Goal: Transaction & Acquisition: Purchase product/service

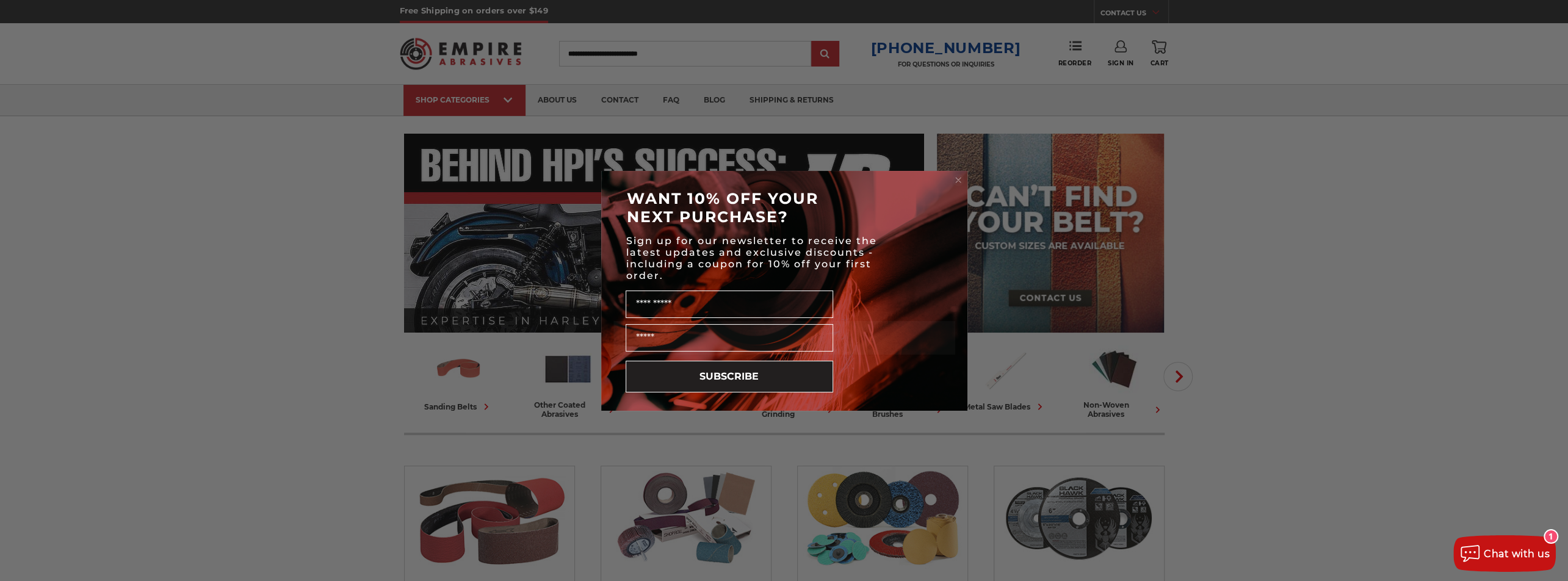
click at [956, 172] on form "WANT 10% OFF YOUR NEXT PURCHASE? Sign up for our newsletter to receive the late…" at bounding box center [784, 290] width 366 height 240
click at [956, 177] on circle "Close dialog" at bounding box center [958, 179] width 11 height 11
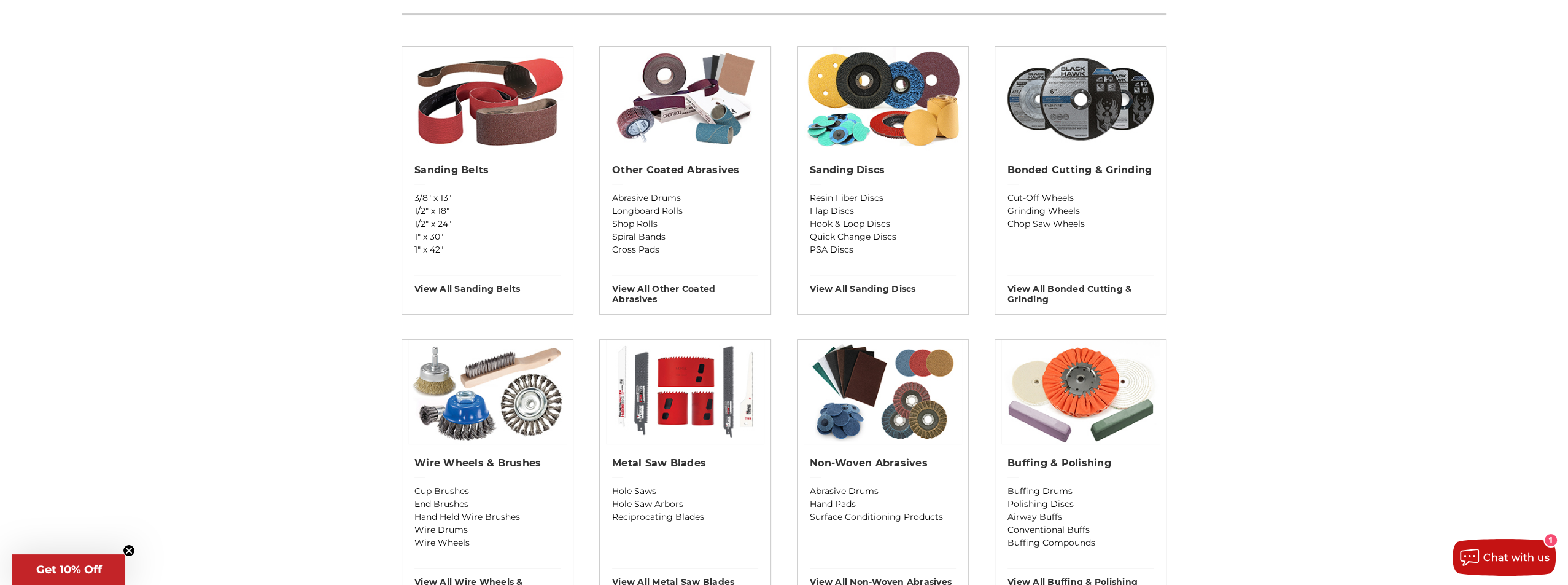
scroll to position [430, 0]
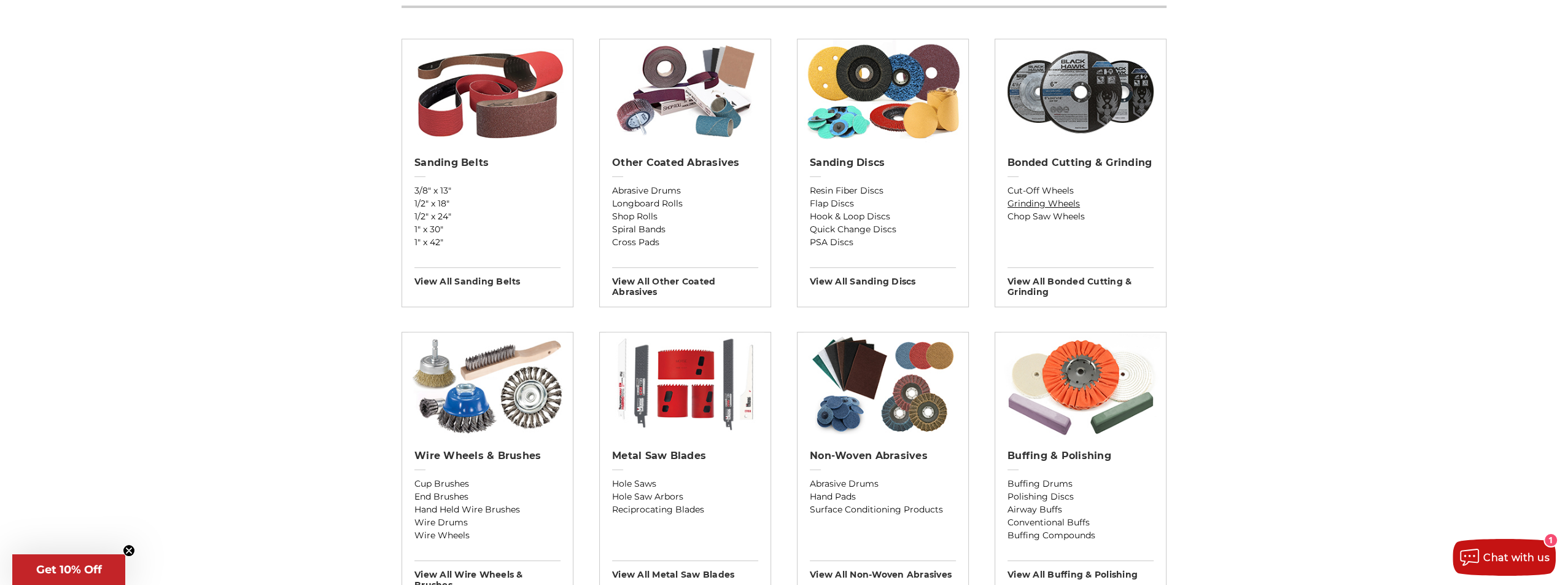
click at [1051, 198] on link "Grinding Wheels" at bounding box center [1080, 203] width 146 height 13
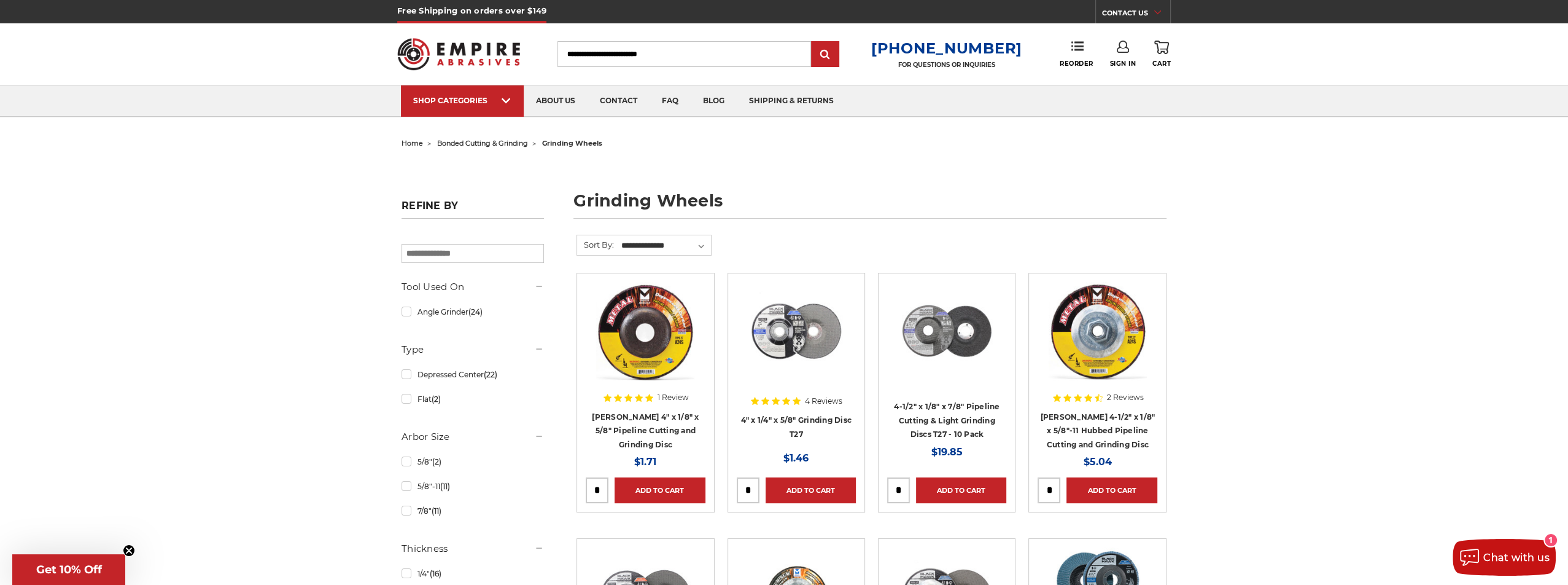
type input "**********"
click at [1110, 51] on link "Sign In" at bounding box center [1122, 54] width 26 height 27
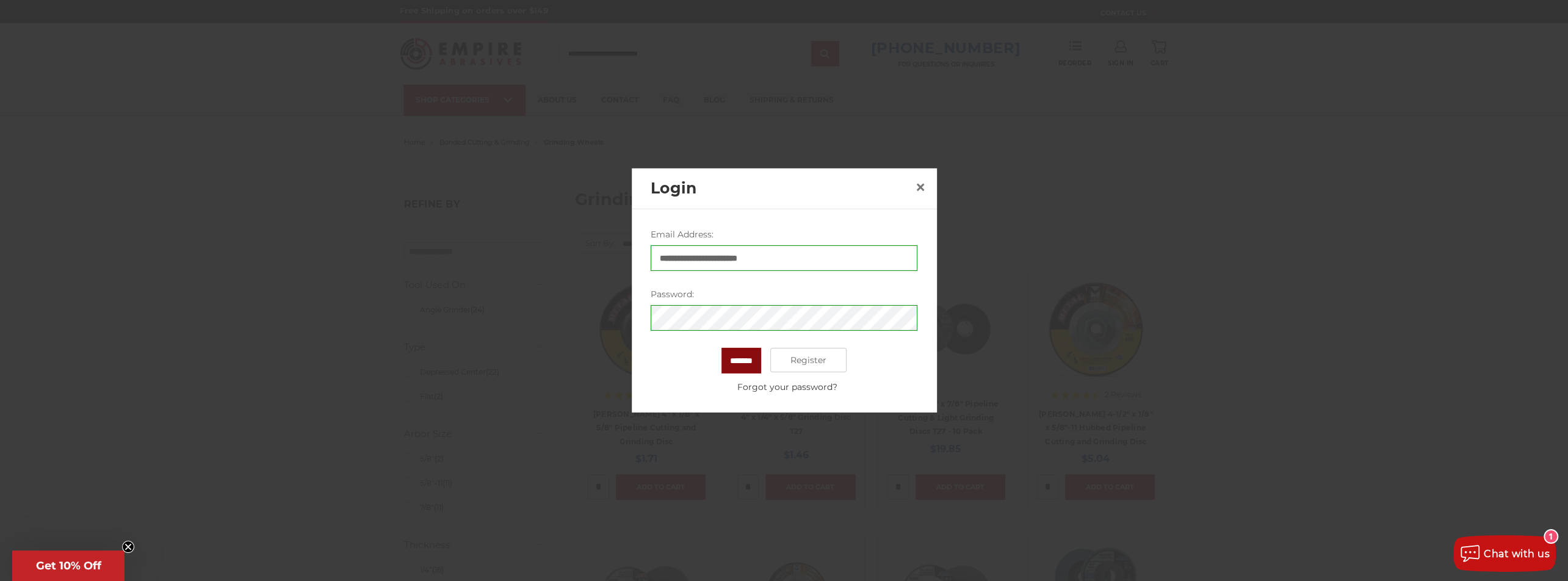
click at [745, 359] on input "*******" at bounding box center [741, 360] width 39 height 25
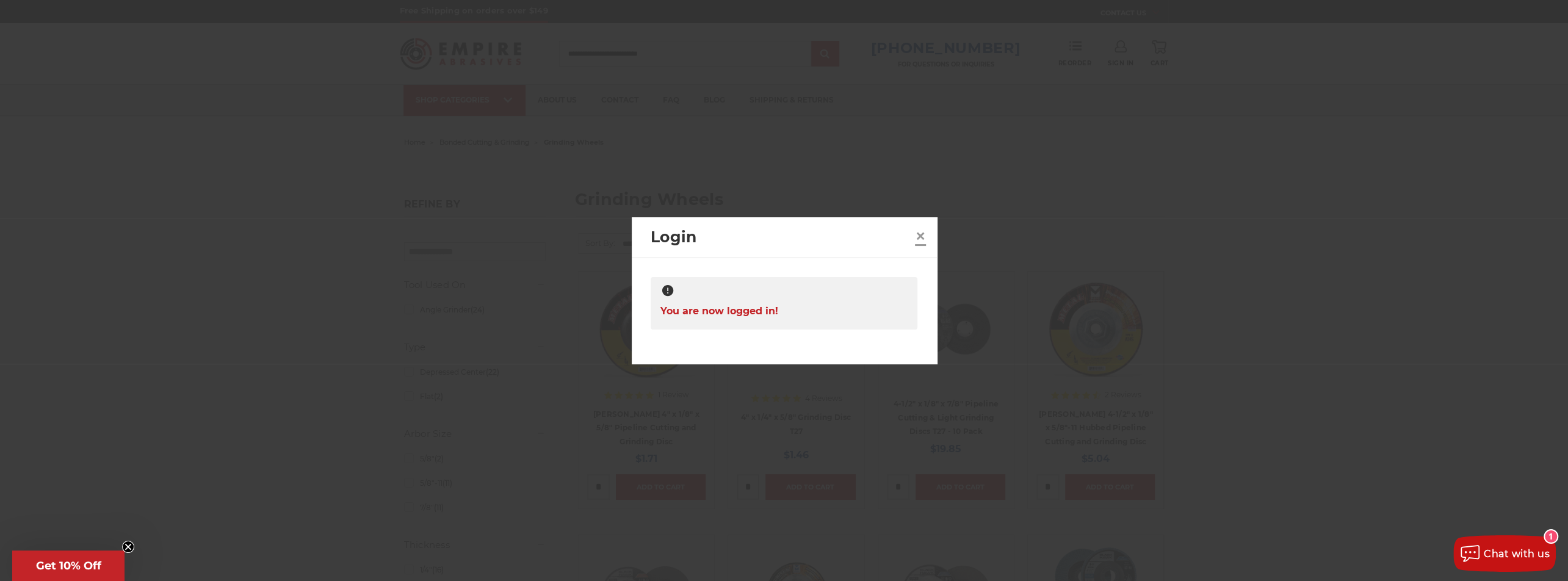
click at [917, 236] on span "×" at bounding box center [921, 236] width 11 height 24
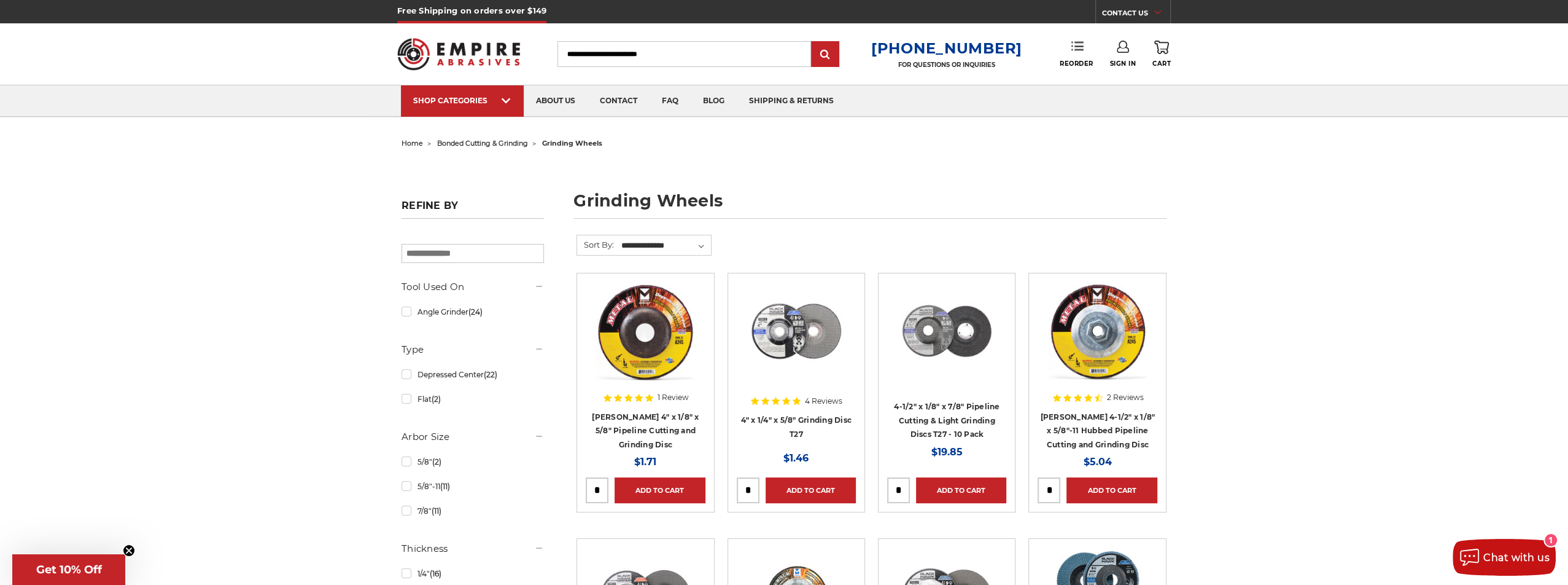
click at [1069, 53] on link "Reorder" at bounding box center [1077, 53] width 34 height 26
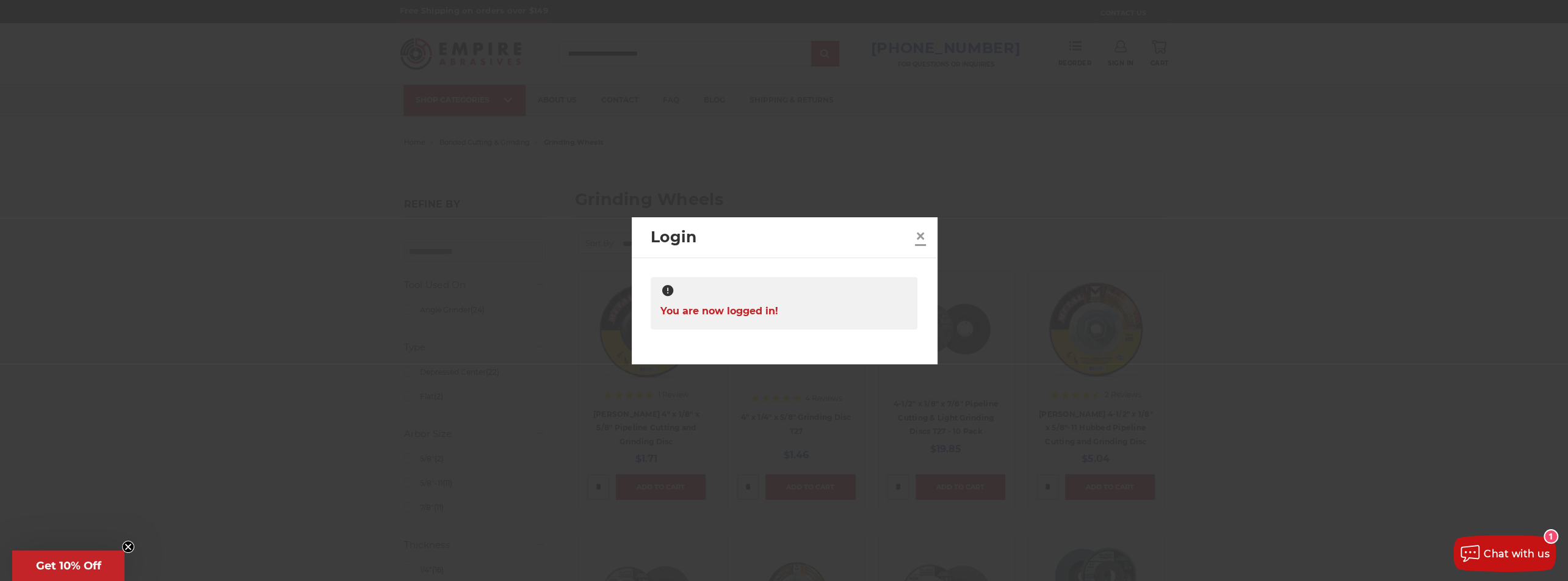
drag, startPoint x: 919, startPoint y: 235, endPoint x: 1000, endPoint y: 130, distance: 132.6
click at [920, 235] on span "×" at bounding box center [921, 236] width 11 height 24
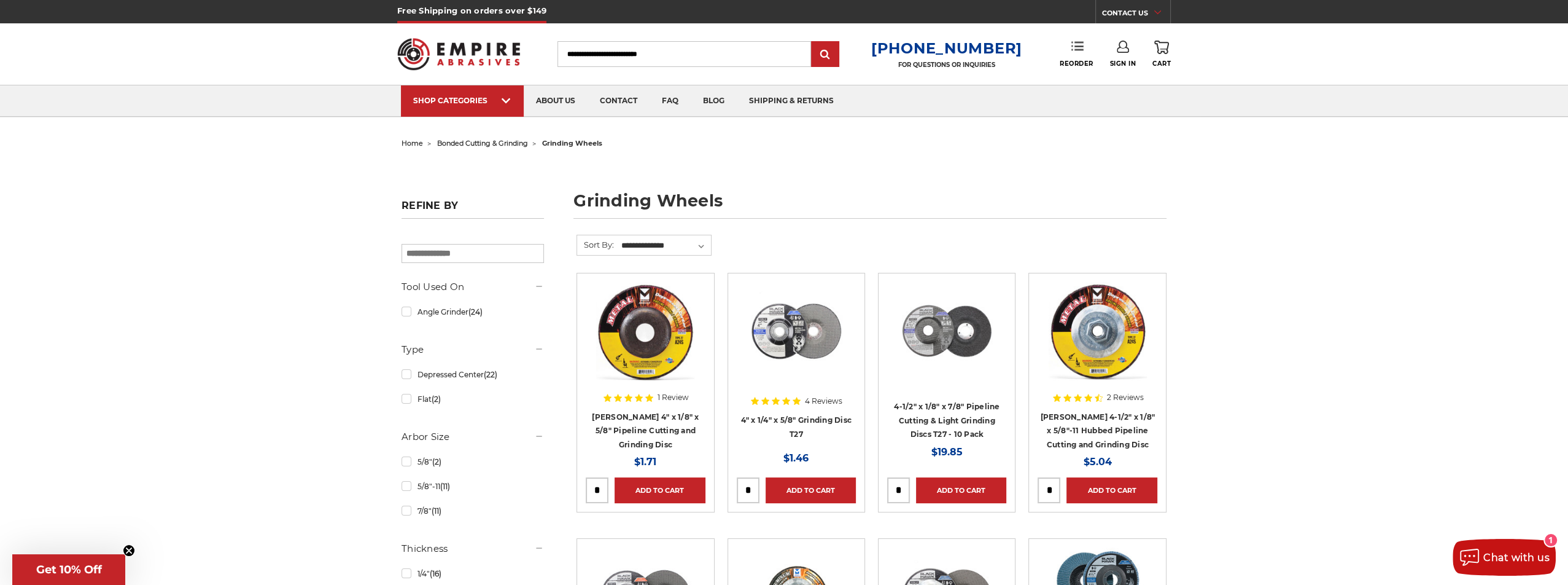
click at [1074, 57] on link "Reorder" at bounding box center [1077, 53] width 34 height 26
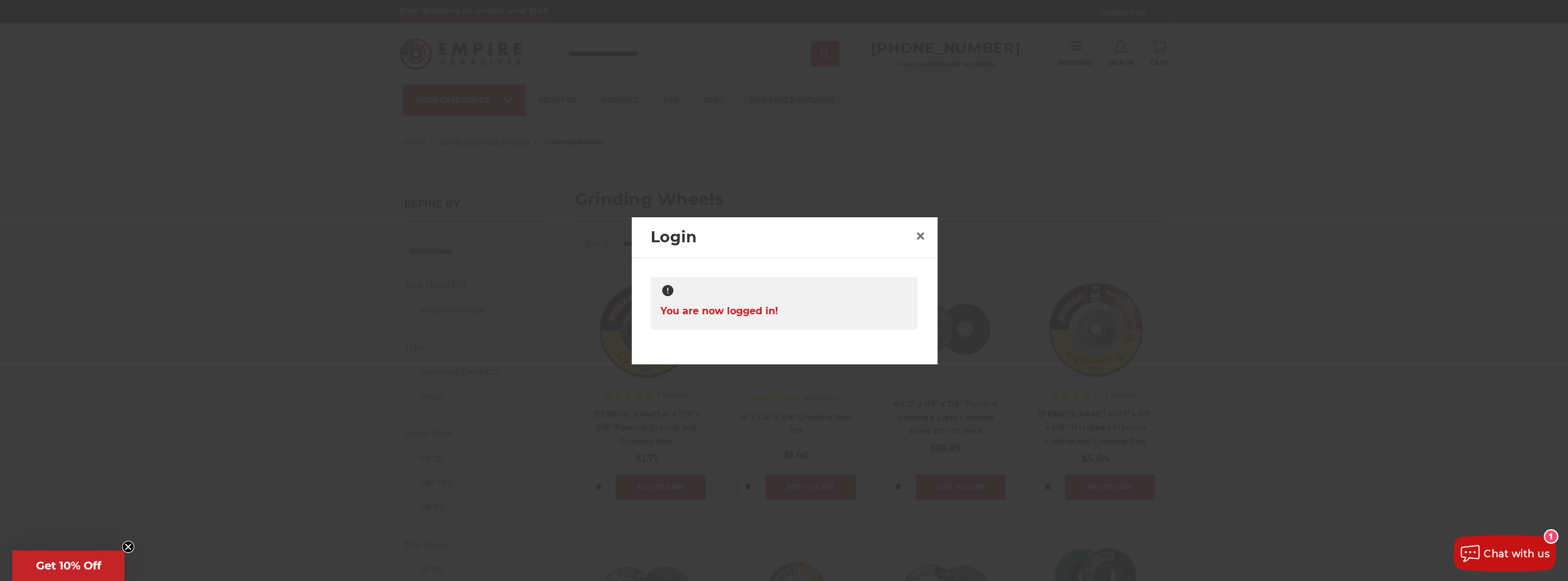
click at [1048, 125] on div at bounding box center [784, 290] width 1568 height 581
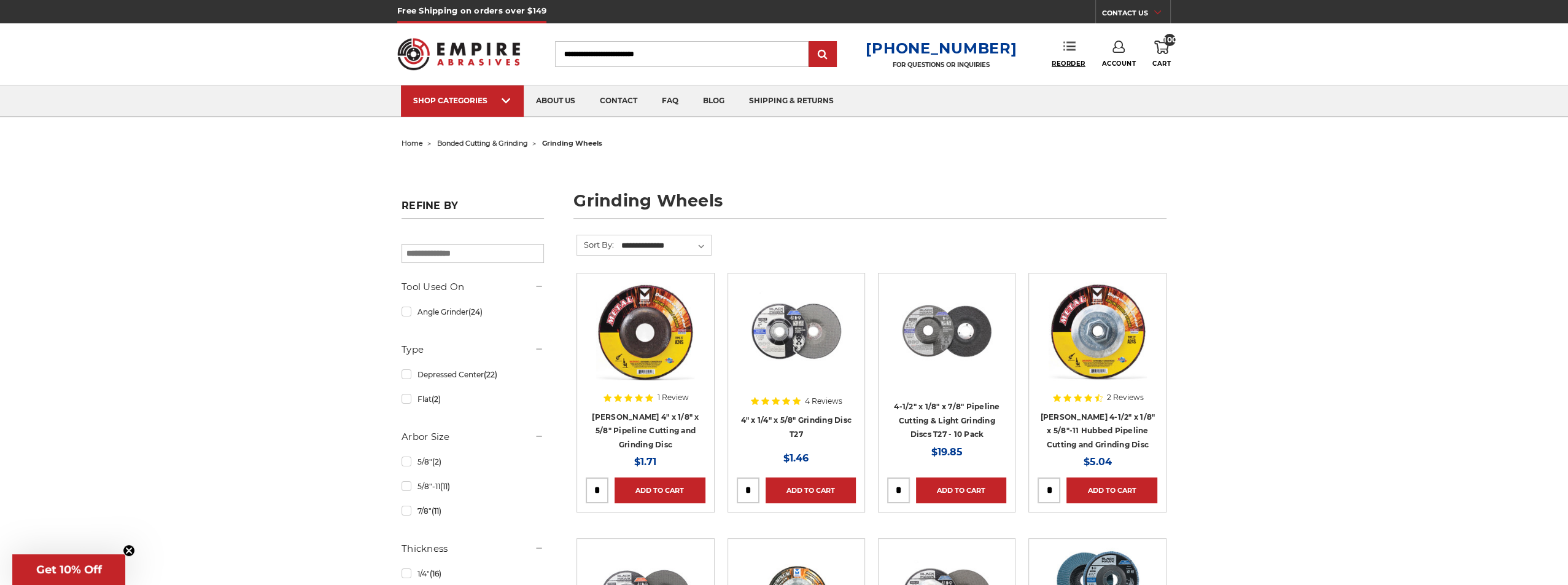
click at [1075, 64] on span "Reorder" at bounding box center [1069, 63] width 34 height 8
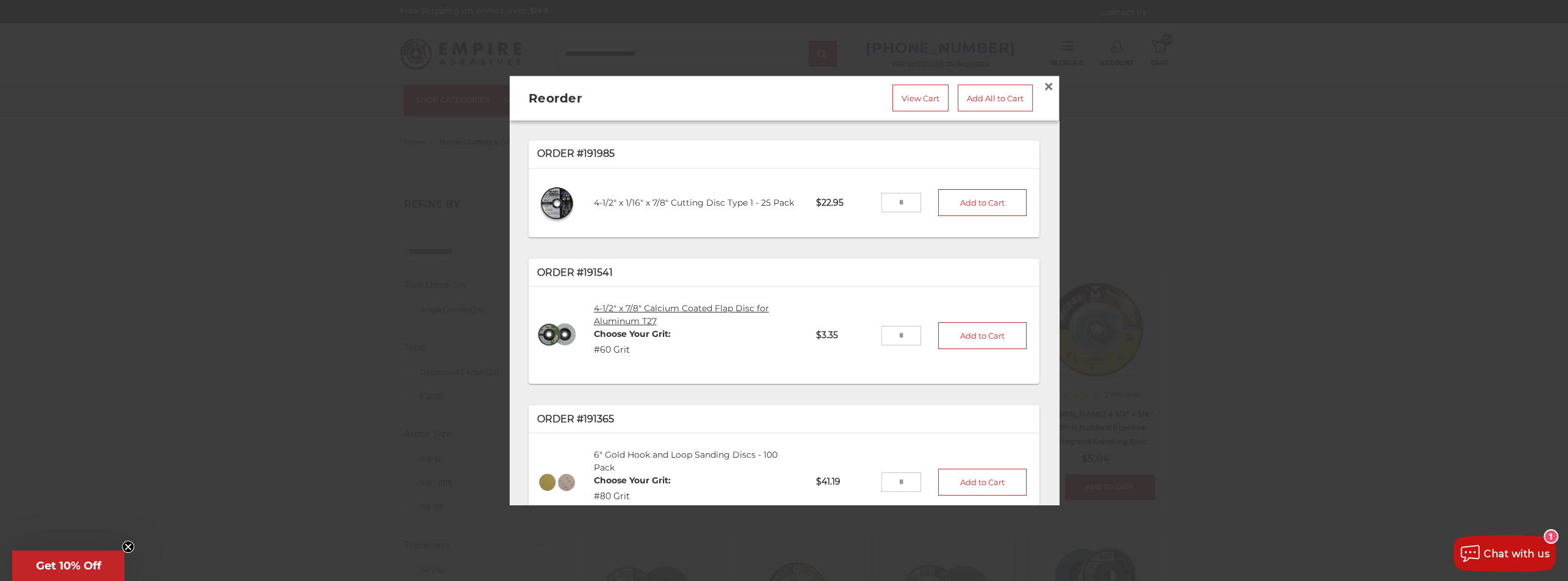
click at [614, 304] on link "4-1/2" x 7/8" Calcium Coated Flap Disc for Aluminum T27" at bounding box center [681, 314] width 175 height 24
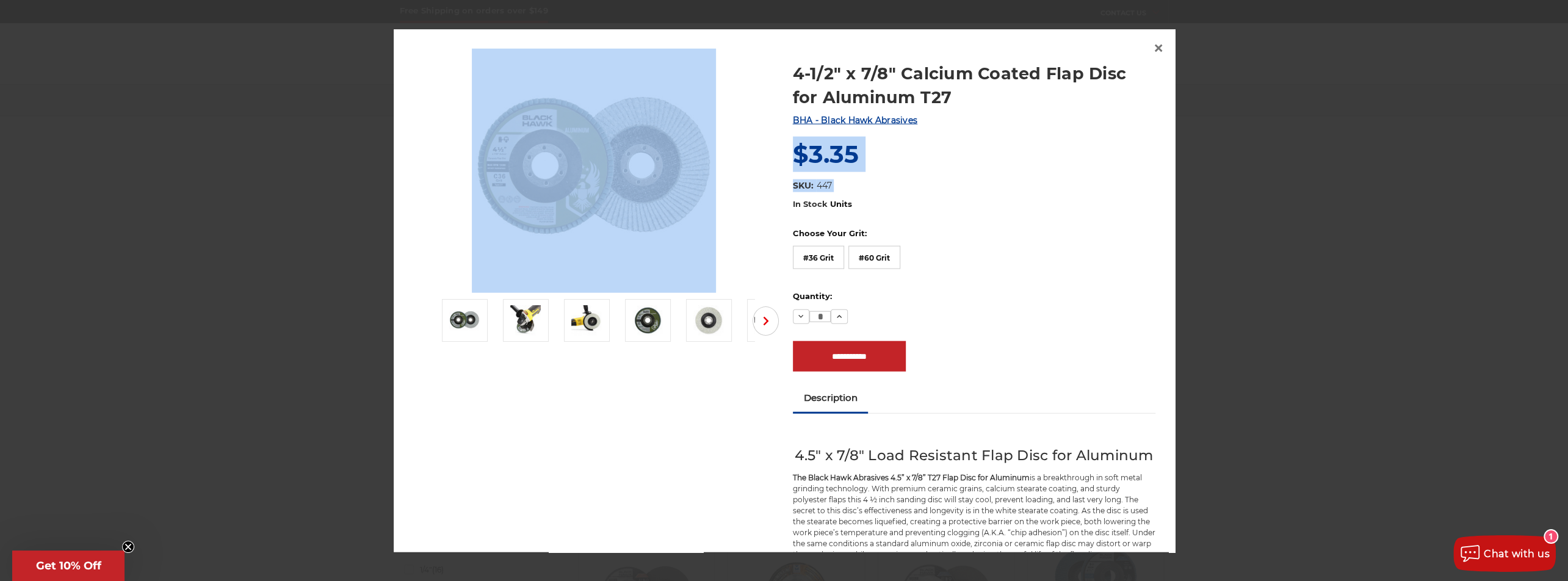
drag, startPoint x: 772, startPoint y: 70, endPoint x: 934, endPoint y: 109, distance: 166.6
click at [924, 114] on div "4-1/2" x 7/8" Calcium Coated Flap Disc for Aluminum T27 BHA - Black Hawk Abrasi…" at bounding box center [784, 549] width 760 height 1002
click at [996, 103] on h1 "4-1/2" x 7/8" Calcium Coated Flap Disc for Aluminum T27" at bounding box center [975, 85] width 363 height 48
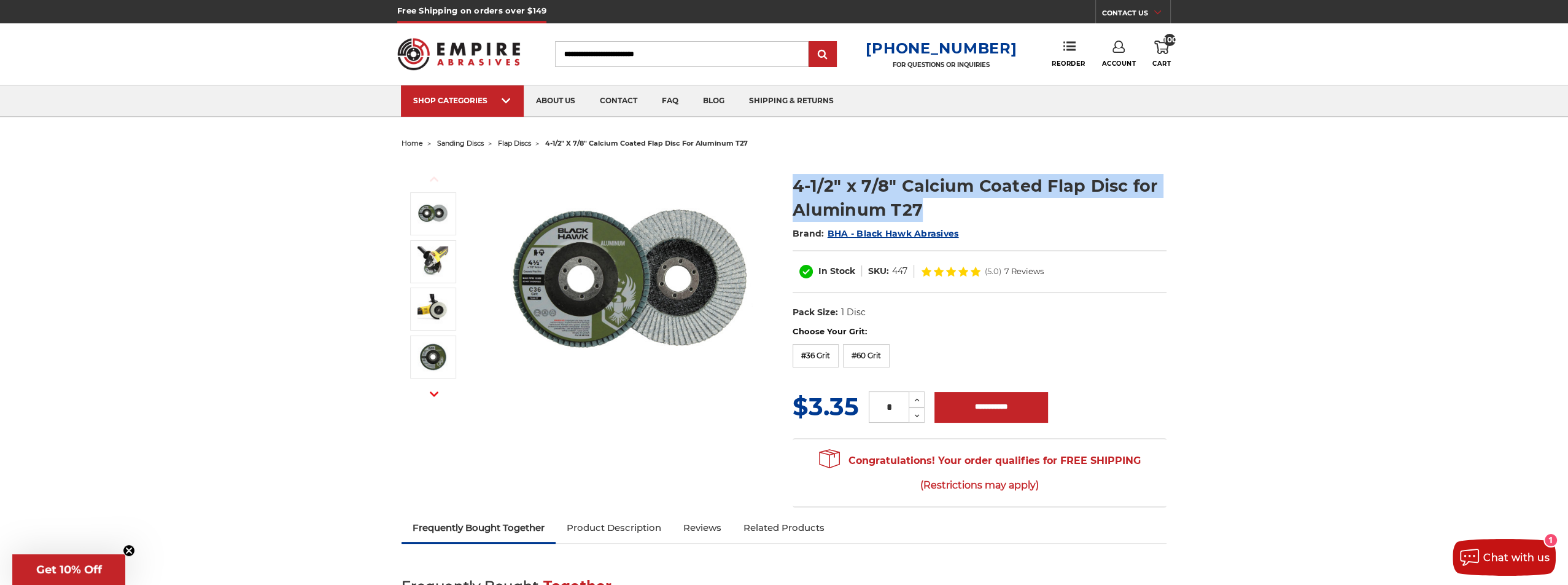
drag, startPoint x: 808, startPoint y: 188, endPoint x: 921, endPoint y: 211, distance: 115.3
click at [921, 211] on section "4-1/2" x 7/8" Calcium Coated Flap Disc for Aluminum T27 Brand: BHA - Black Hawk…" at bounding box center [980, 243] width 391 height 164
copy h1 "4-1/2" x 7/8" Calcium Coated Flap Disc for Aluminum T27"
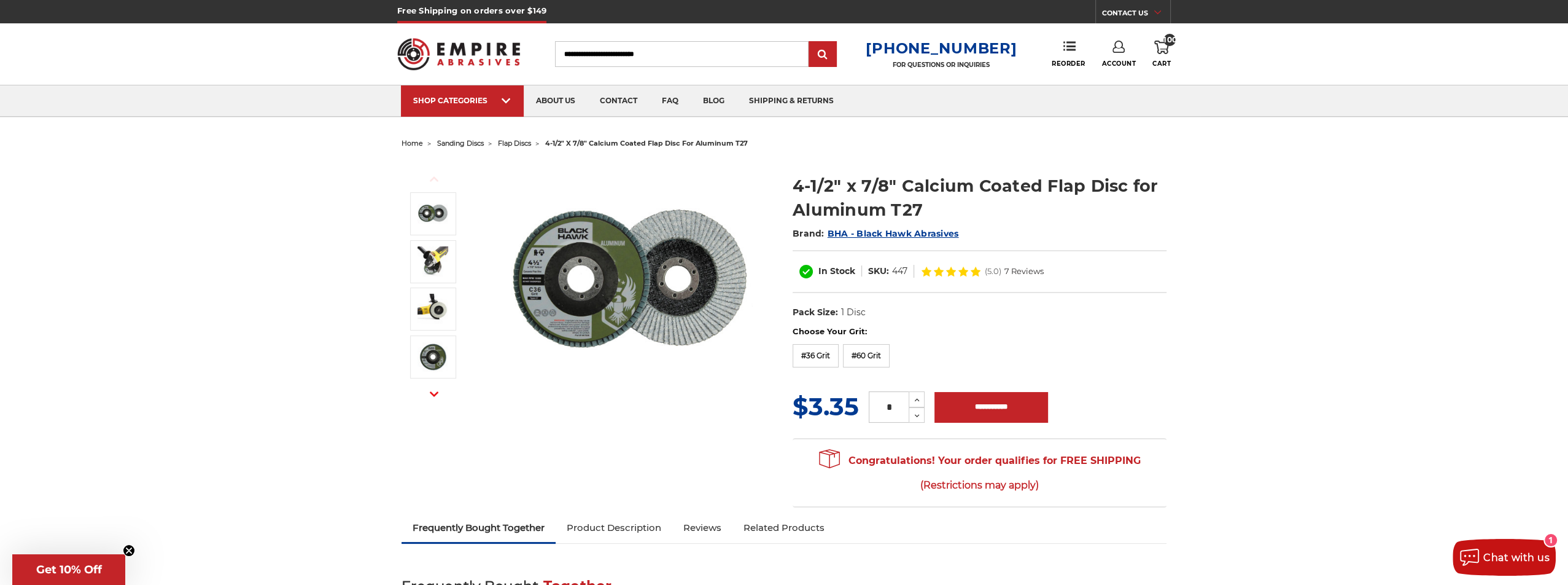
click at [1095, 237] on h2 "Brand: BHA - Black Hawk Abrasives" at bounding box center [980, 233] width 374 height 21
click at [859, 356] on label "#60 Grit" at bounding box center [866, 356] width 47 height 23
click at [891, 405] on input "*" at bounding box center [888, 407] width 40 height 31
click at [887, 417] on input "*" at bounding box center [888, 407] width 40 height 31
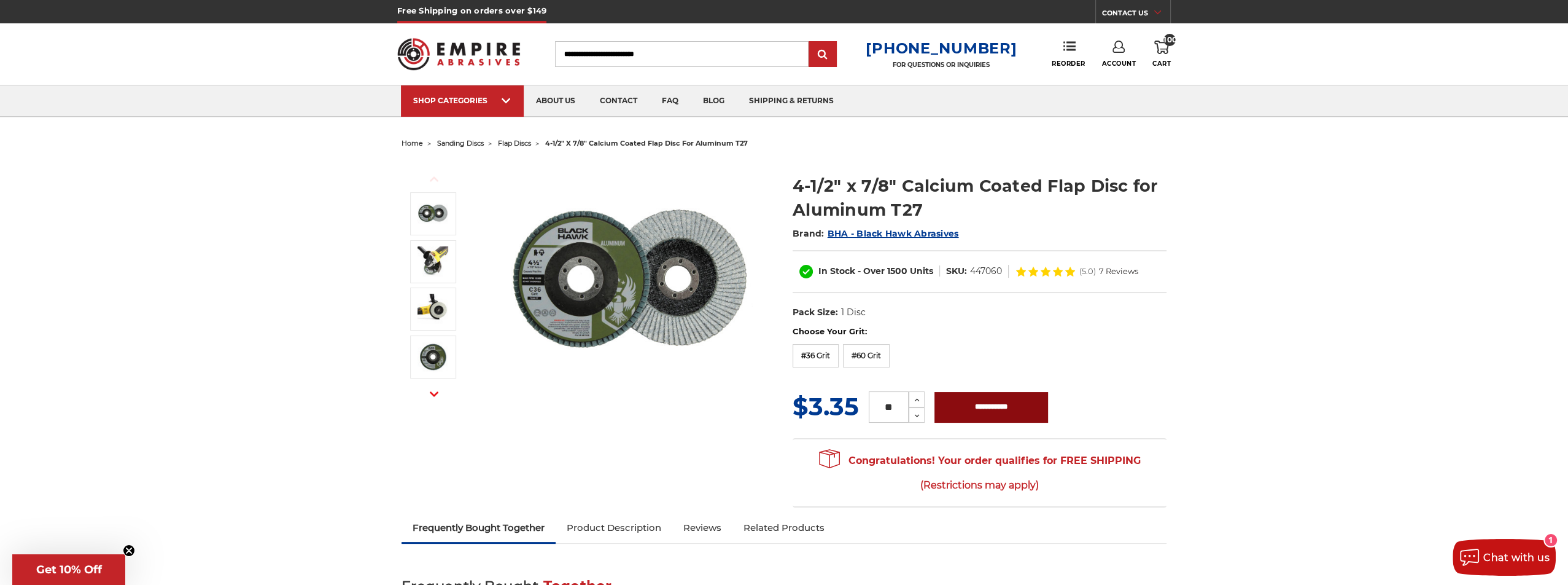
type input "**"
click at [962, 411] on input "**********" at bounding box center [991, 407] width 113 height 30
type input "**********"
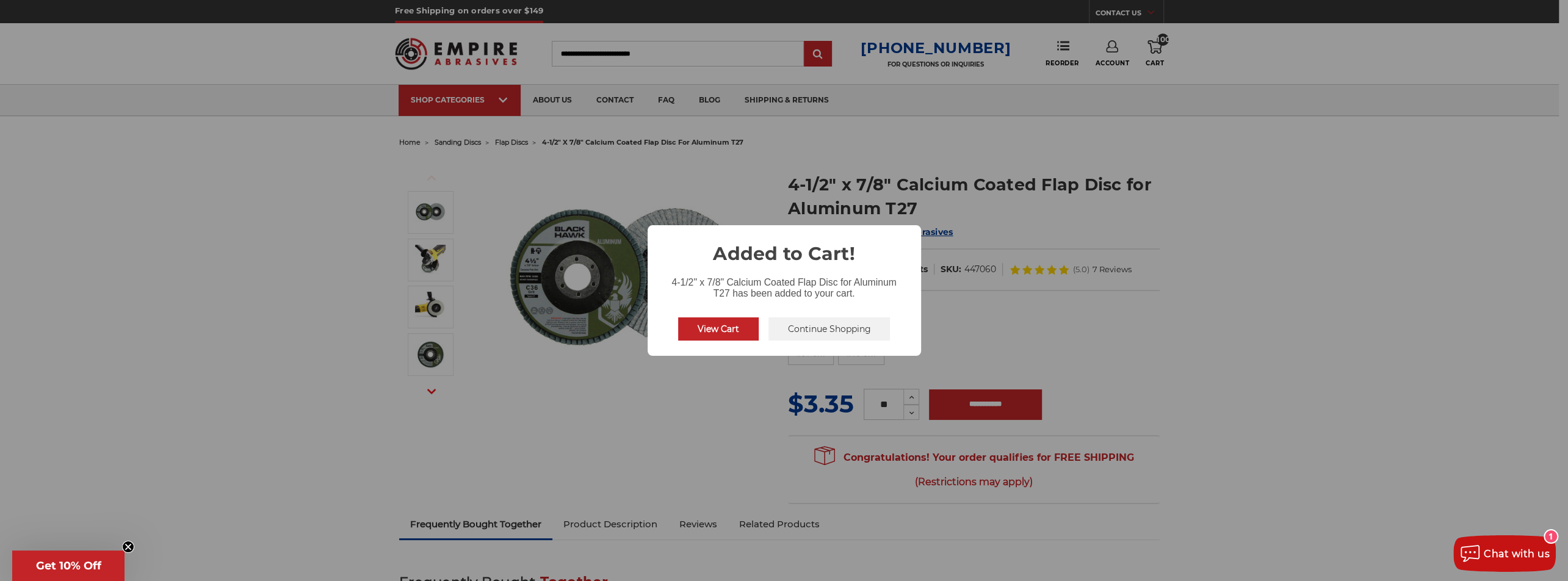
click at [1139, 57] on div "× Added to Cart! 4-1/2" x 7/8" Calcium Coated Flap Disc for Aluminum T27 has be…" at bounding box center [784, 290] width 1568 height 581
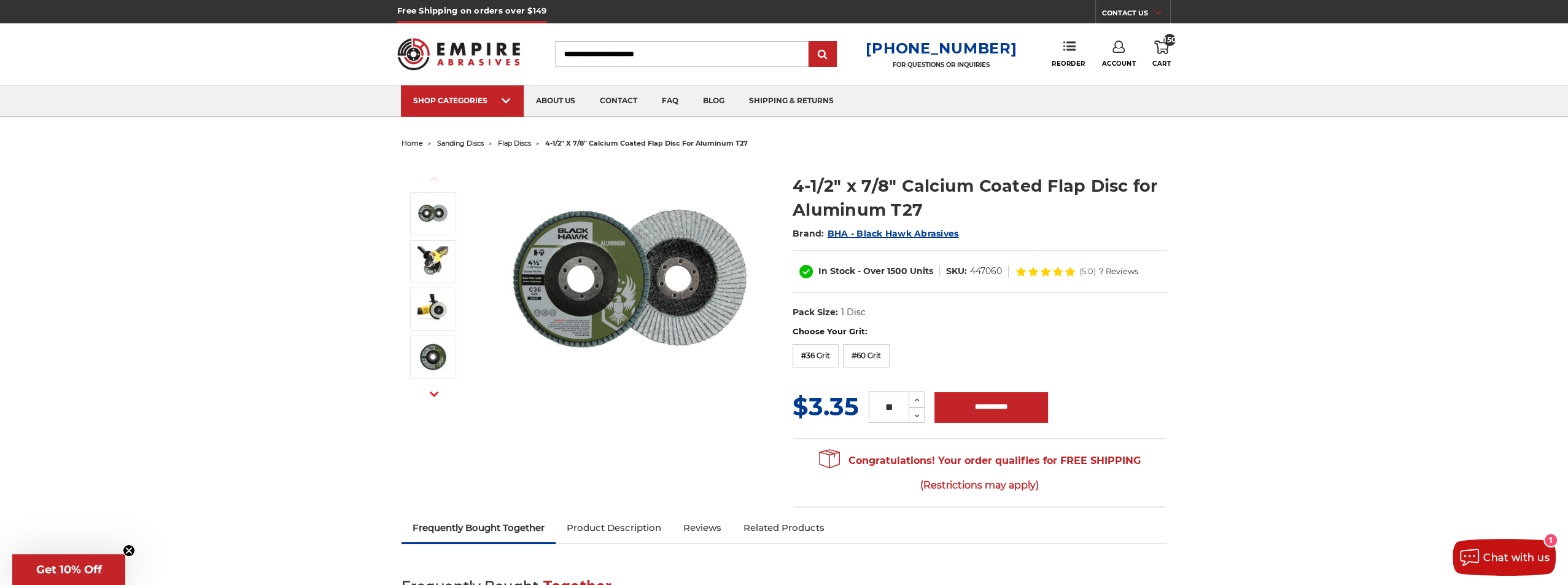
click at [1161, 55] on link "150 Cart" at bounding box center [1162, 54] width 18 height 27
click at [1055, 135] on link "View Cart" at bounding box center [1078, 137] width 151 height 28
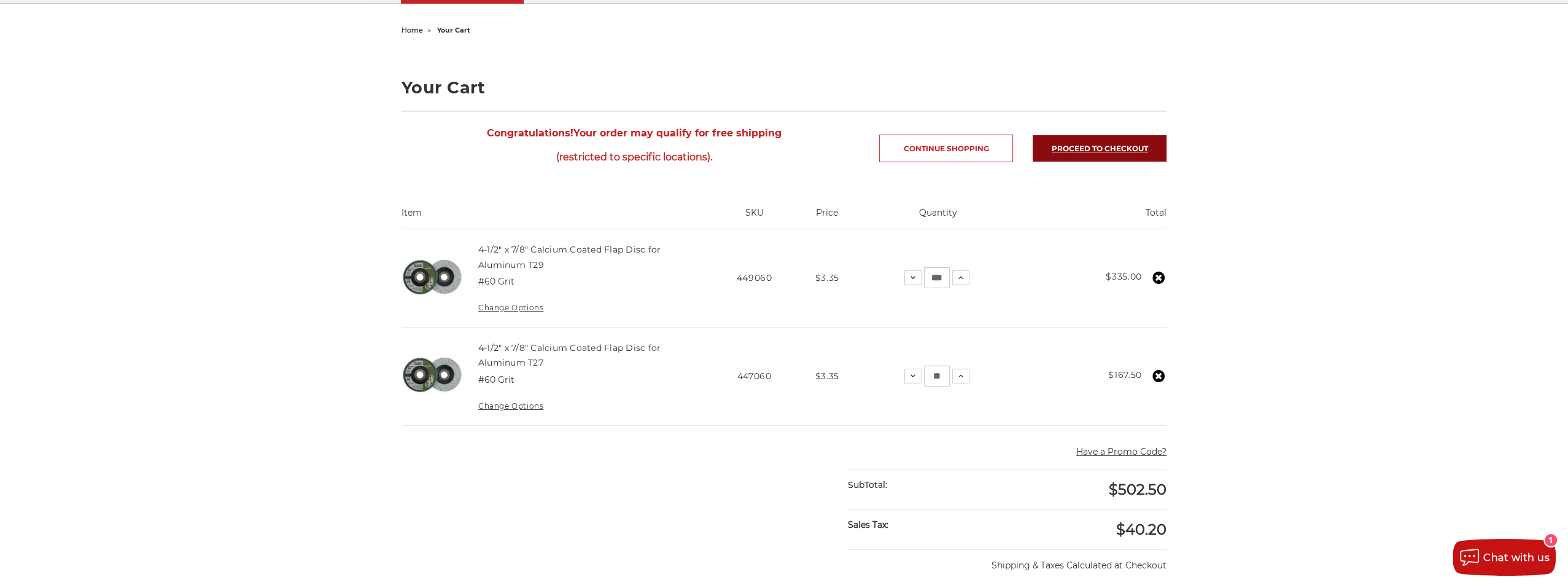
scroll to position [184, 0]
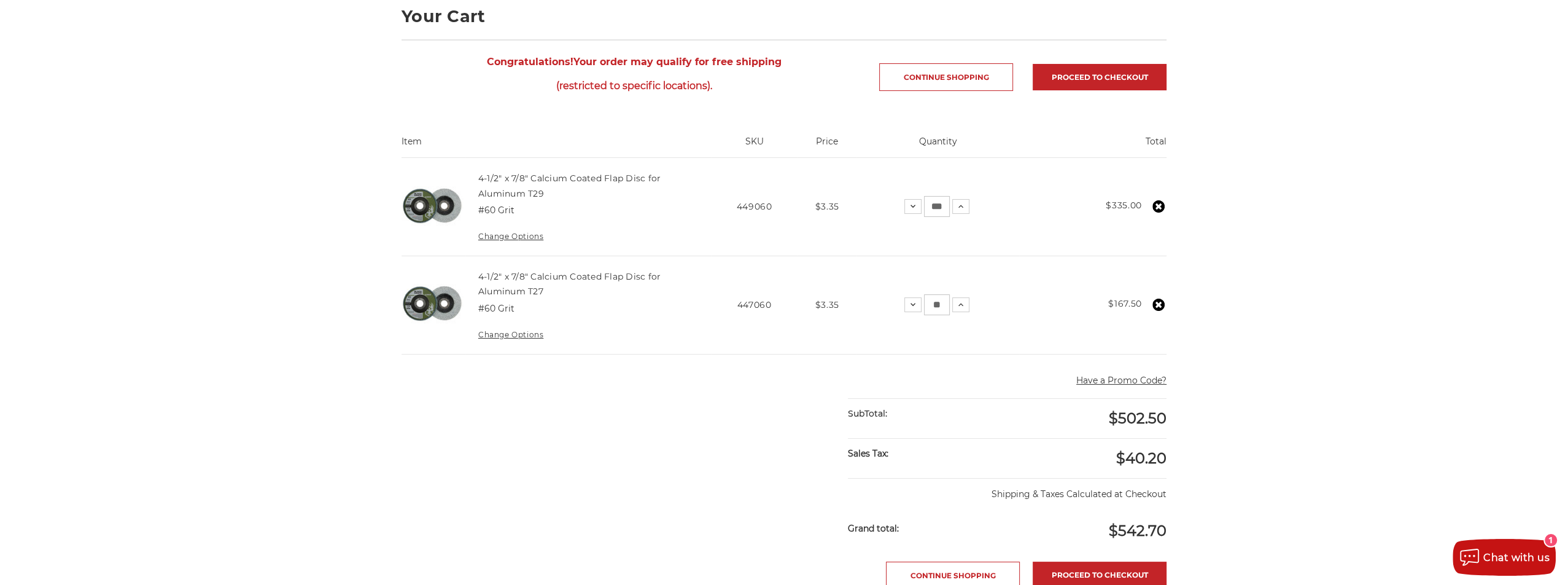
click at [1160, 303] on icon at bounding box center [1158, 305] width 12 height 12
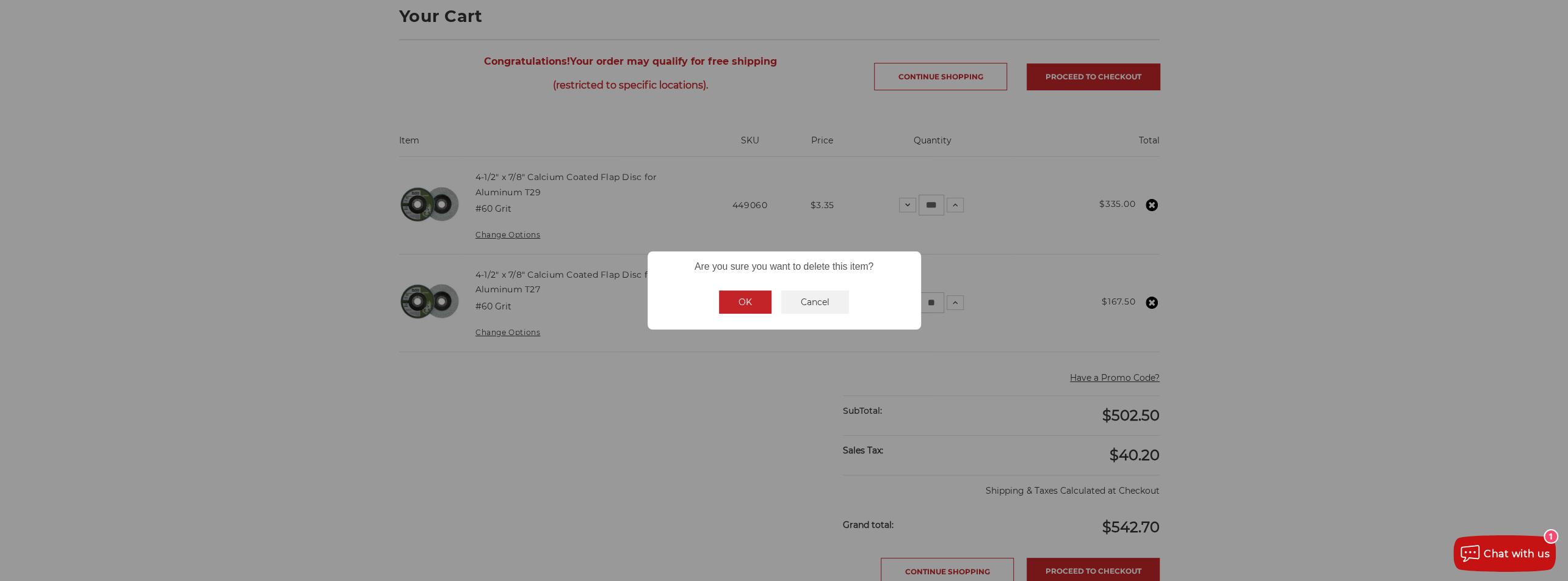
click at [747, 300] on button "OK" at bounding box center [745, 302] width 53 height 23
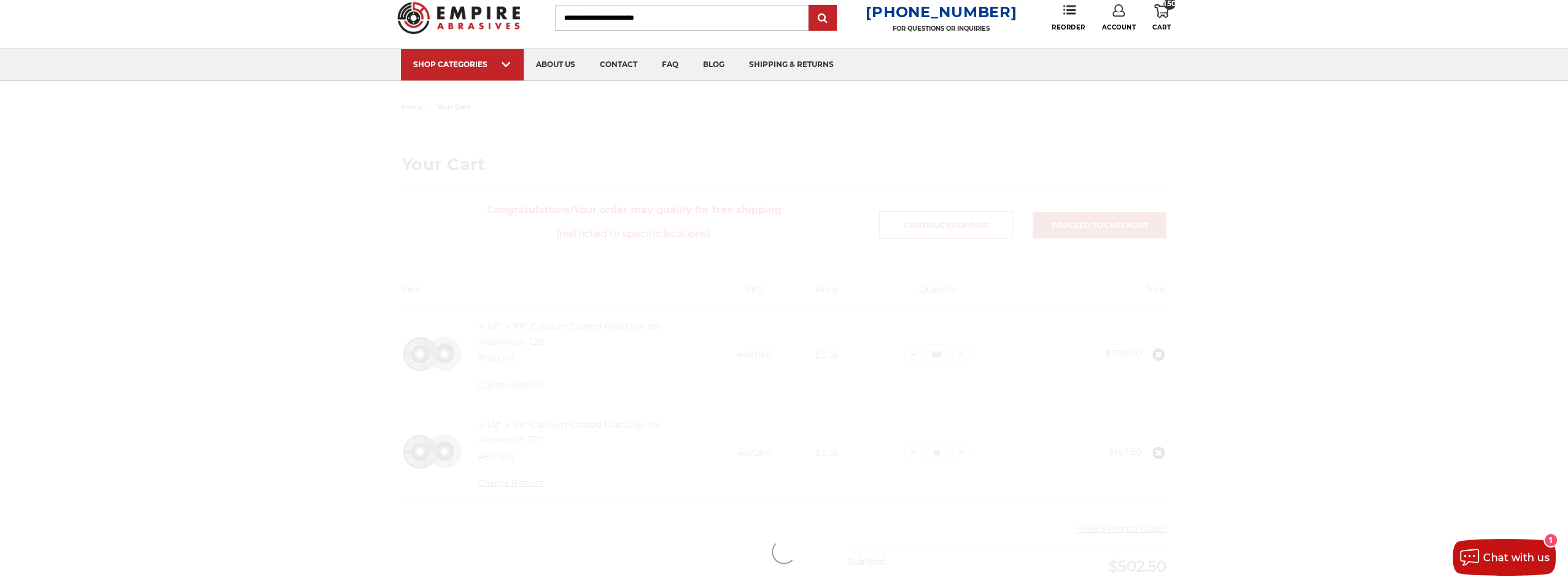
scroll to position [0, 0]
